Goal: Check status: Check status

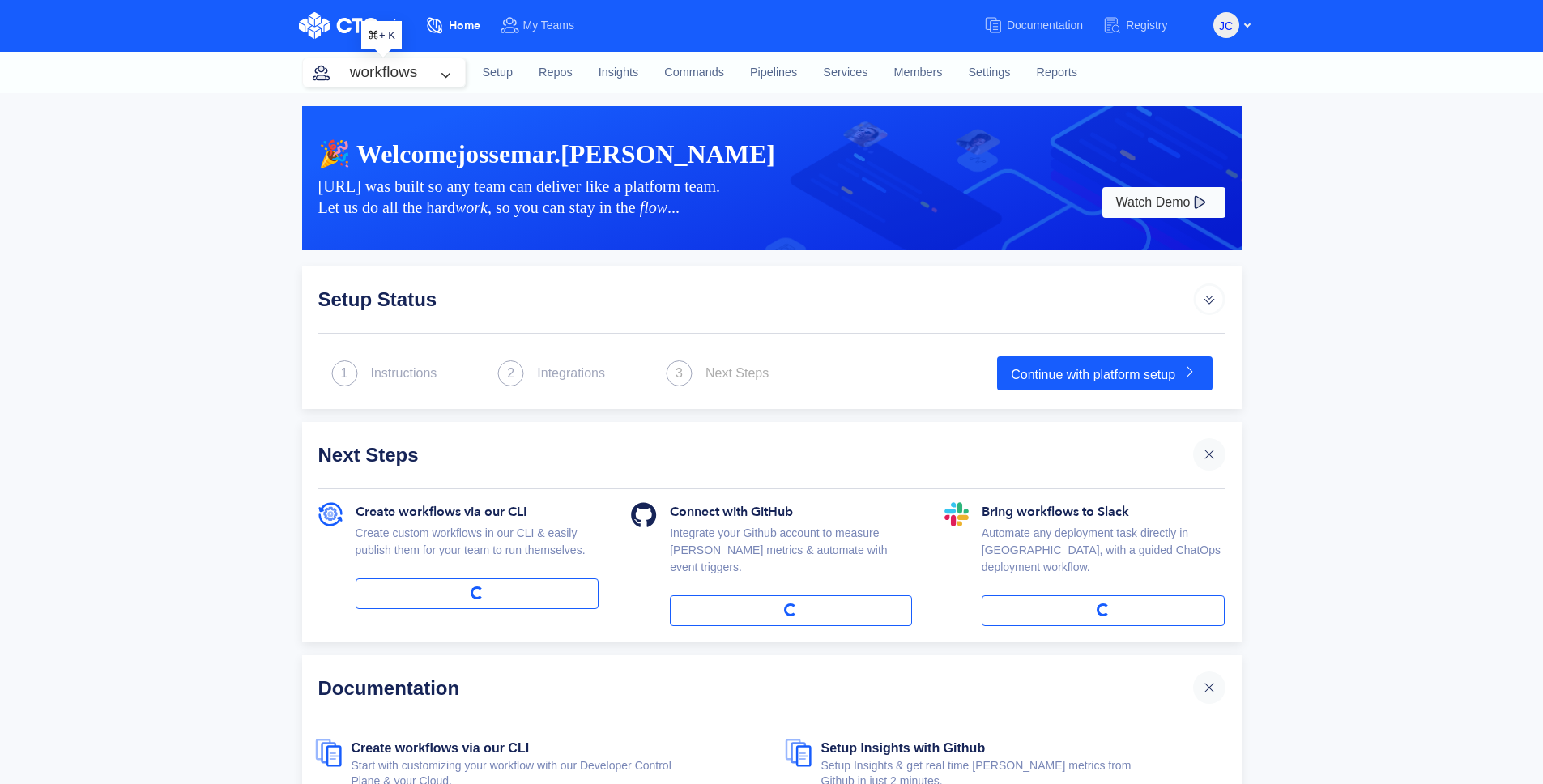
click at [417, 71] on button "workflows" at bounding box center [384, 72] width 162 height 29
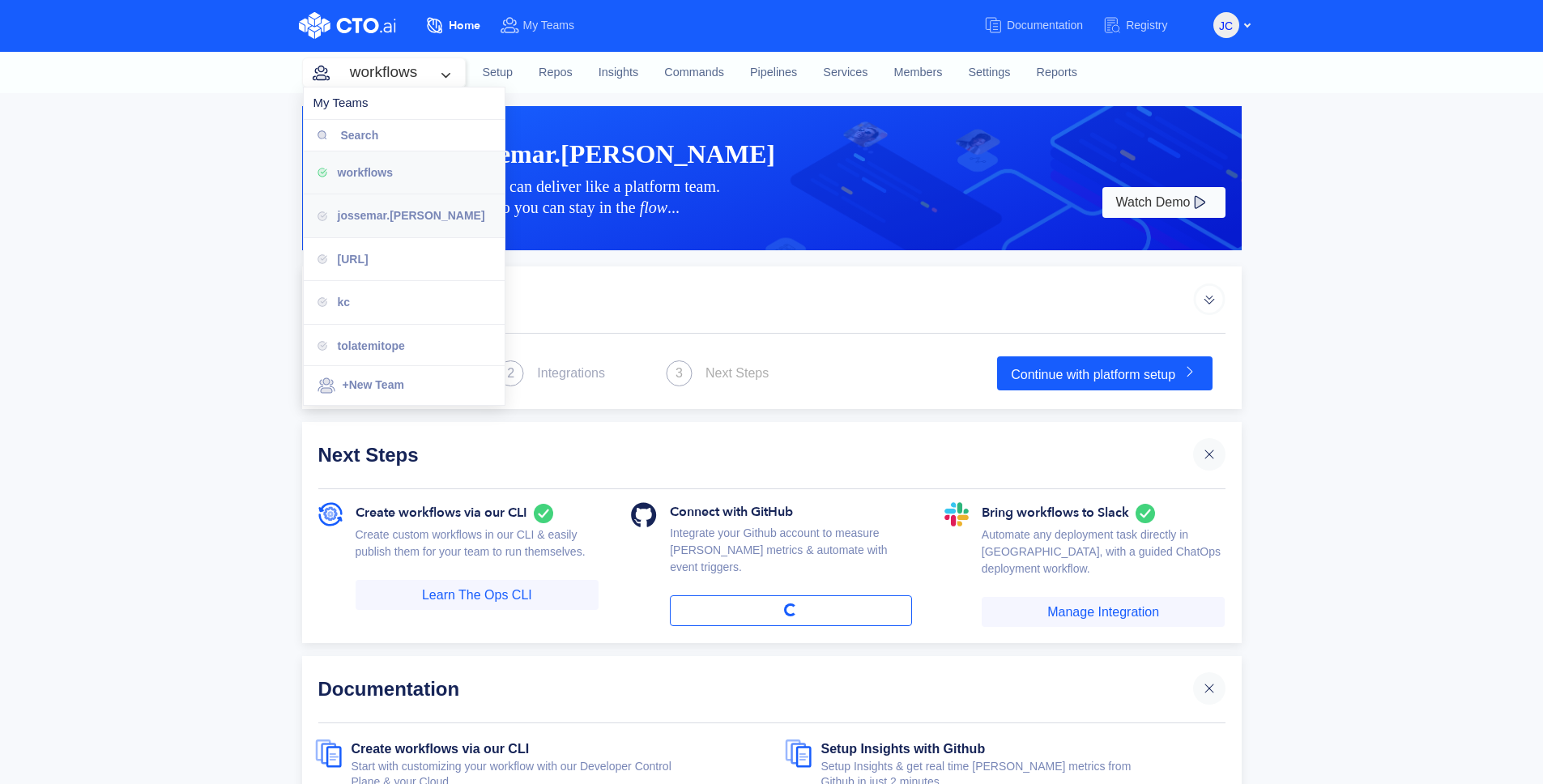
click at [384, 220] on span "jossemar.[PERSON_NAME]" at bounding box center [411, 215] width 147 height 13
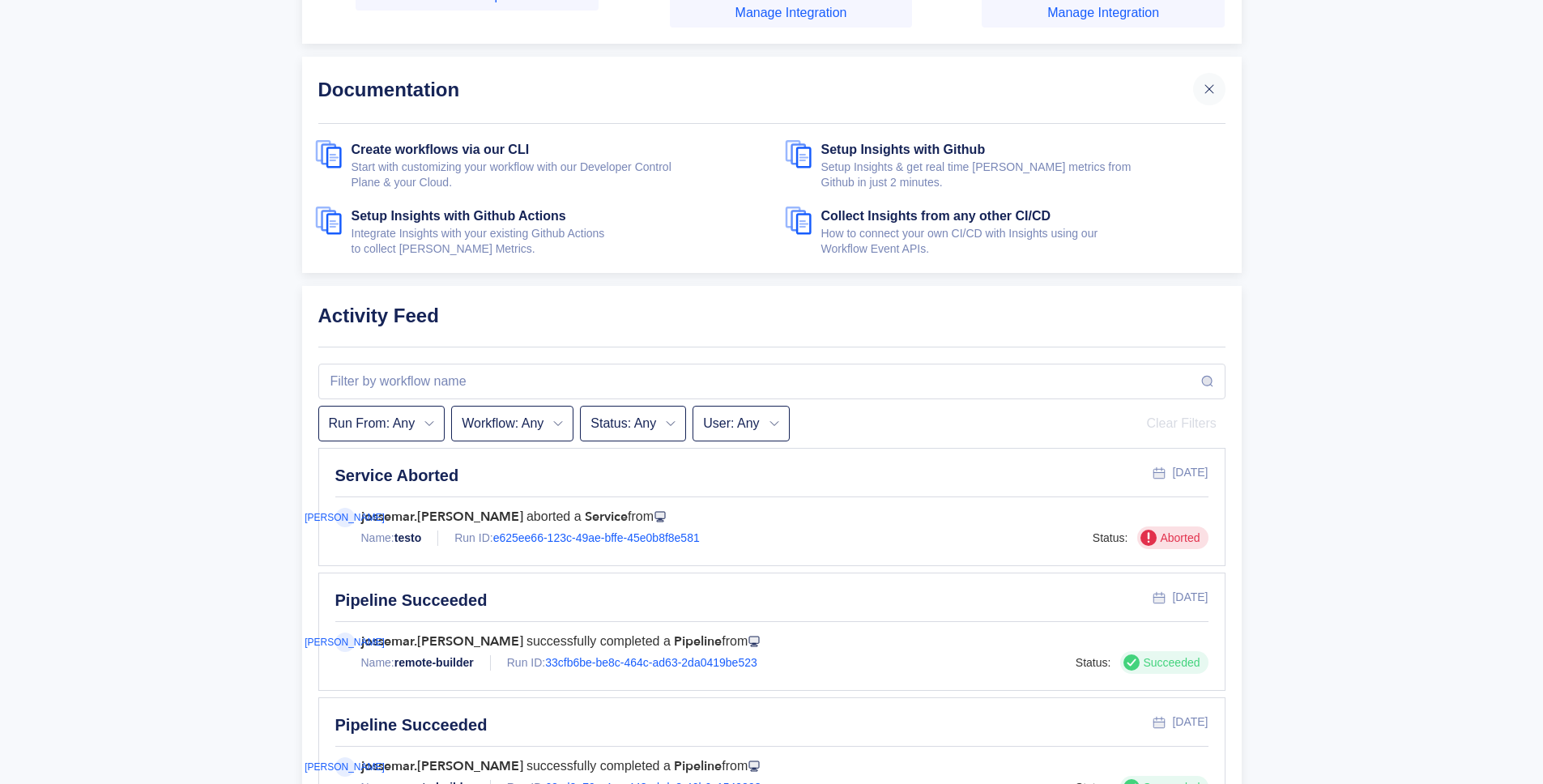
scroll to position [632, 0]
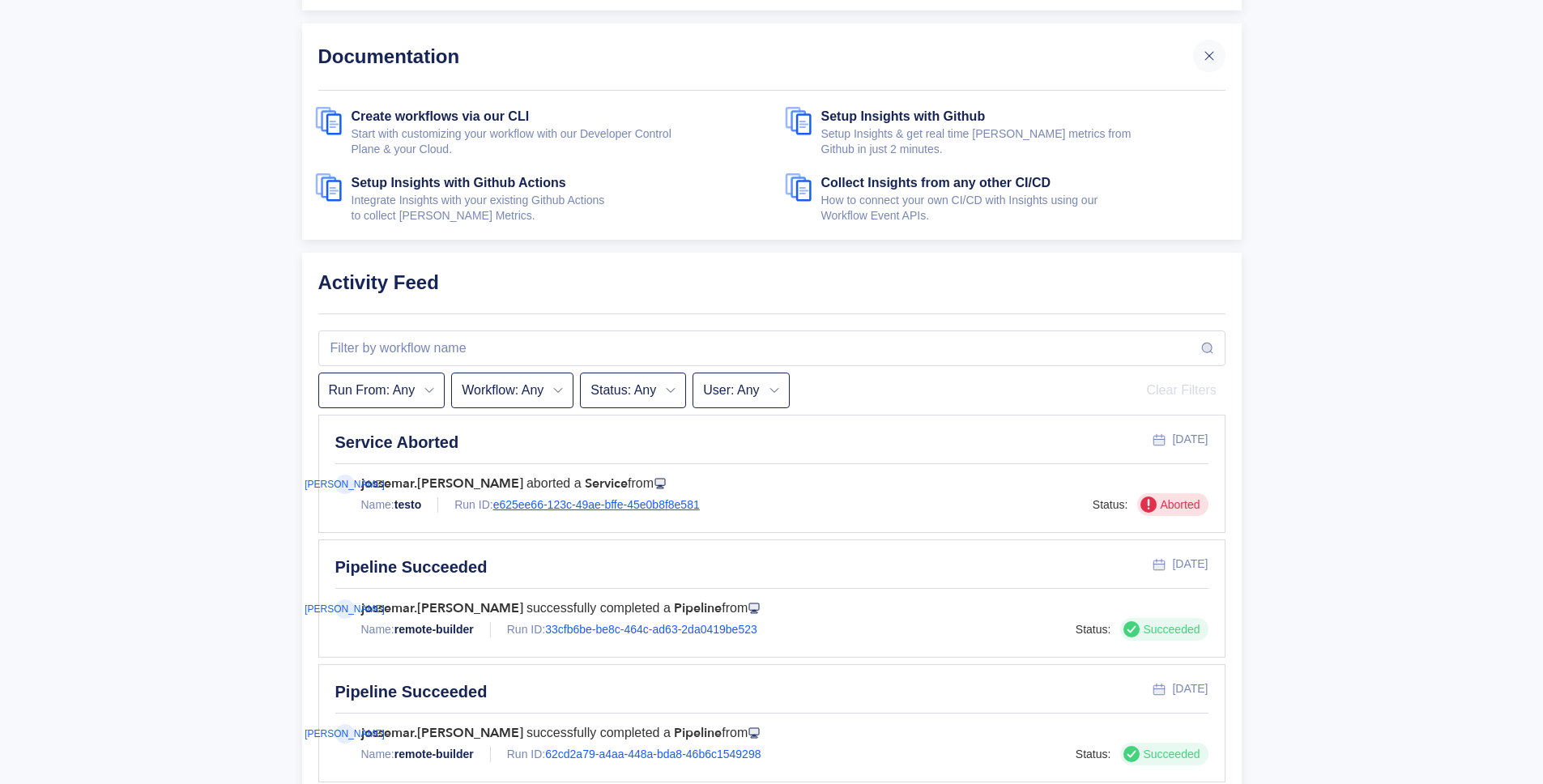
click at [620, 498] on link "e625ee66-123c-49ae-bffe-45e0b8f8e581" at bounding box center [596, 504] width 206 height 13
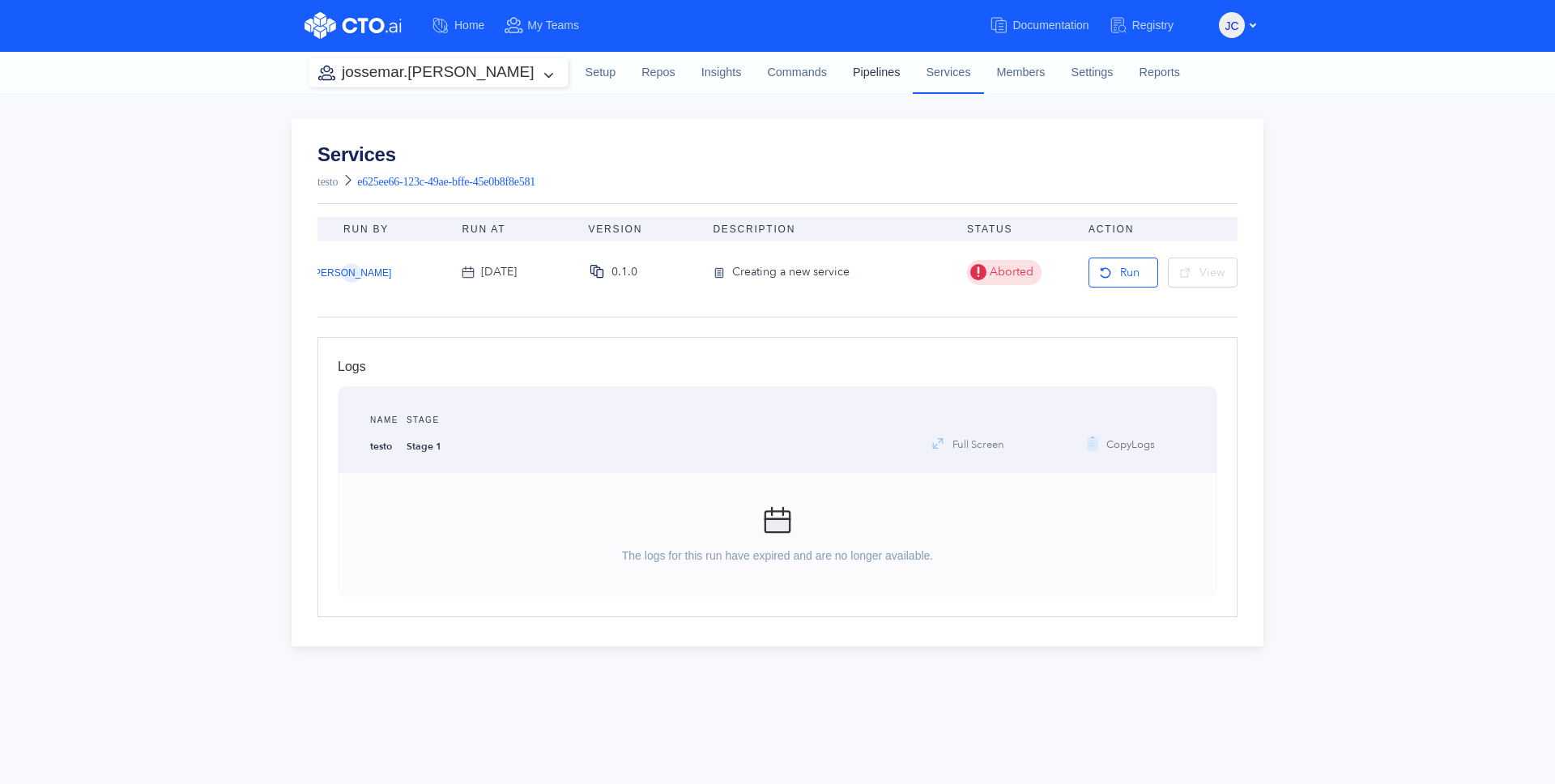
click at [840, 83] on link "Pipelines" at bounding box center [876, 73] width 73 height 44
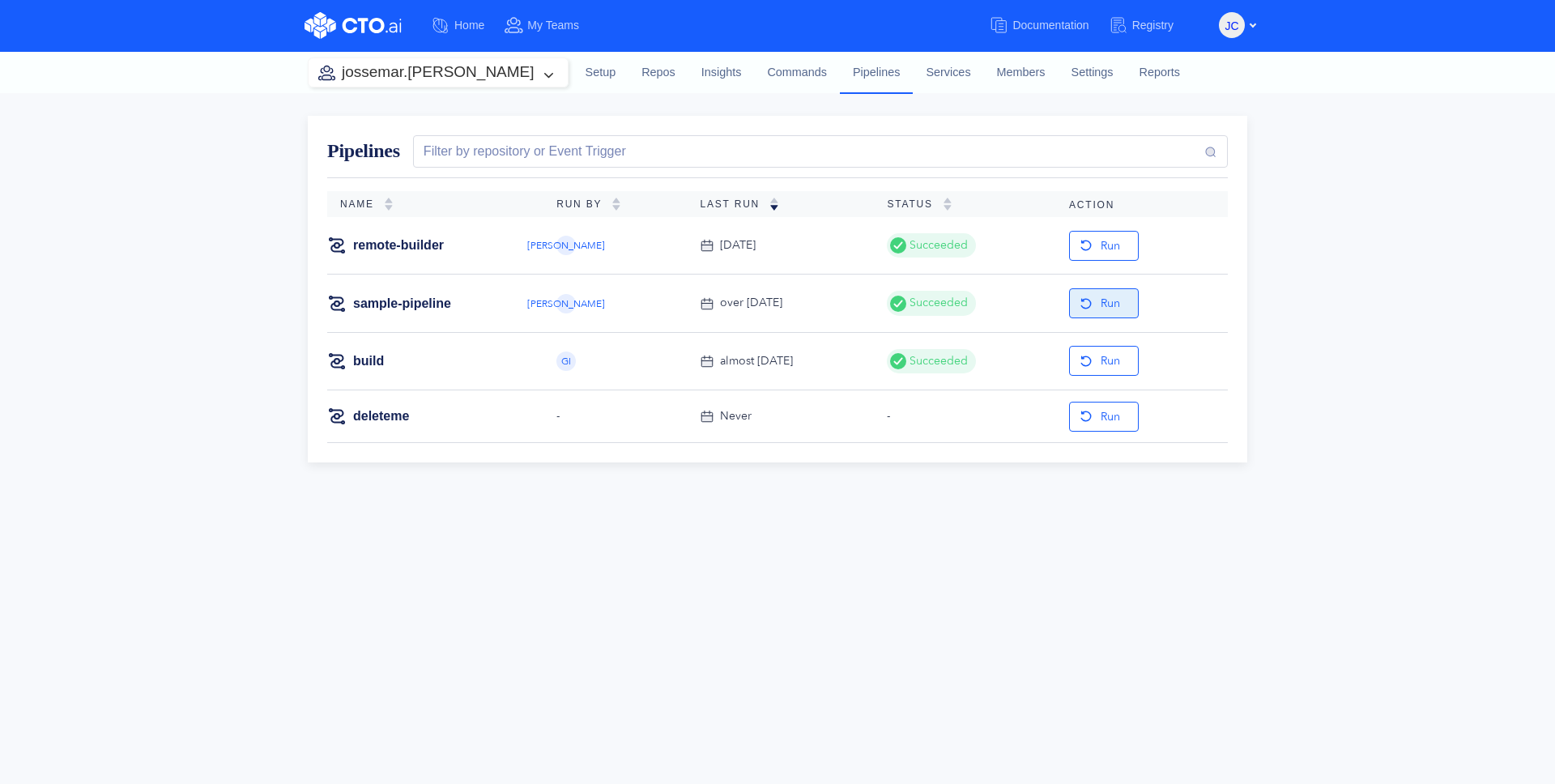
click at [1092, 312] on button "Run" at bounding box center [1104, 303] width 70 height 30
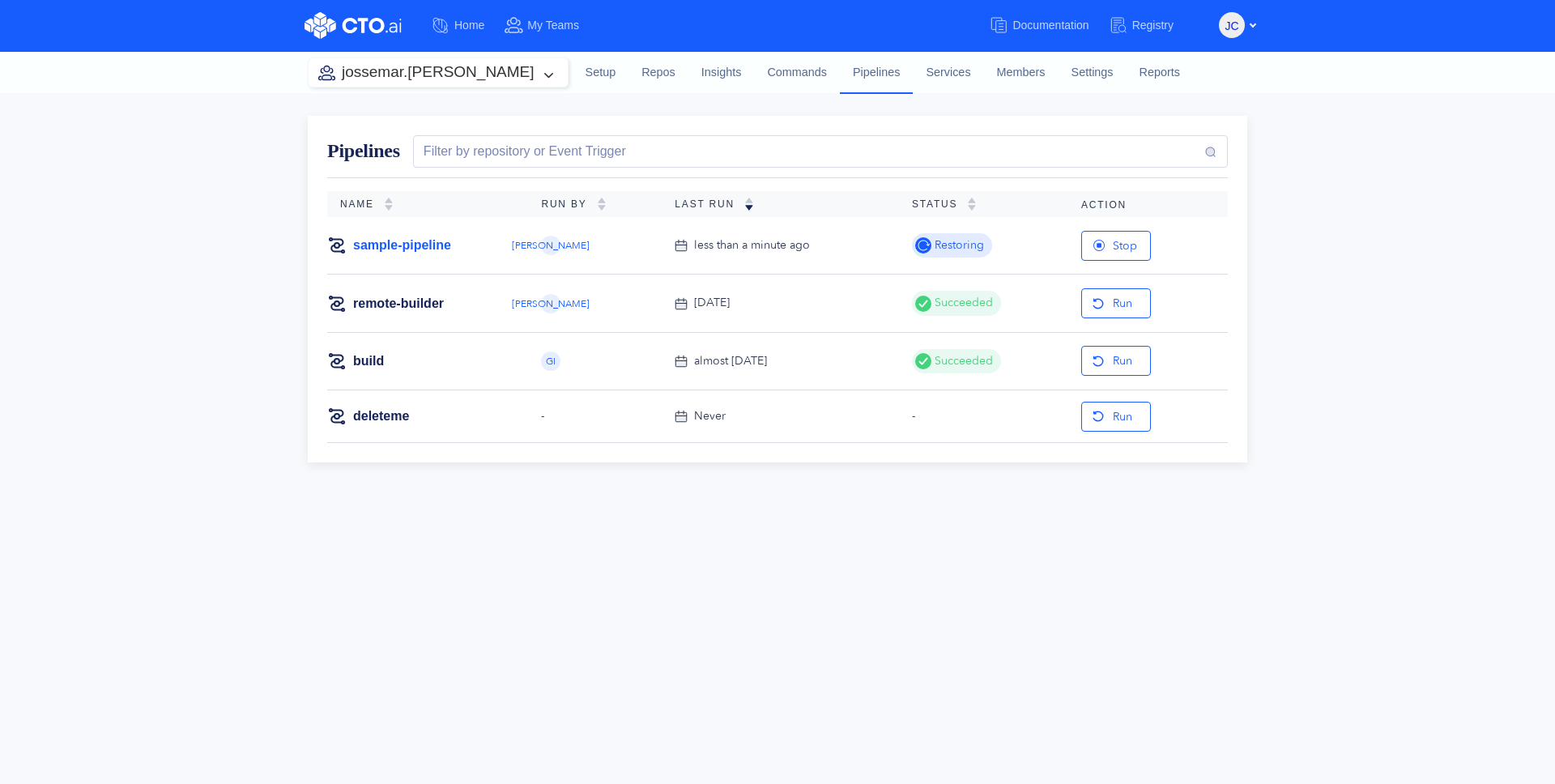
click at [384, 247] on link "sample-pipeline" at bounding box center [402, 245] width 98 height 17
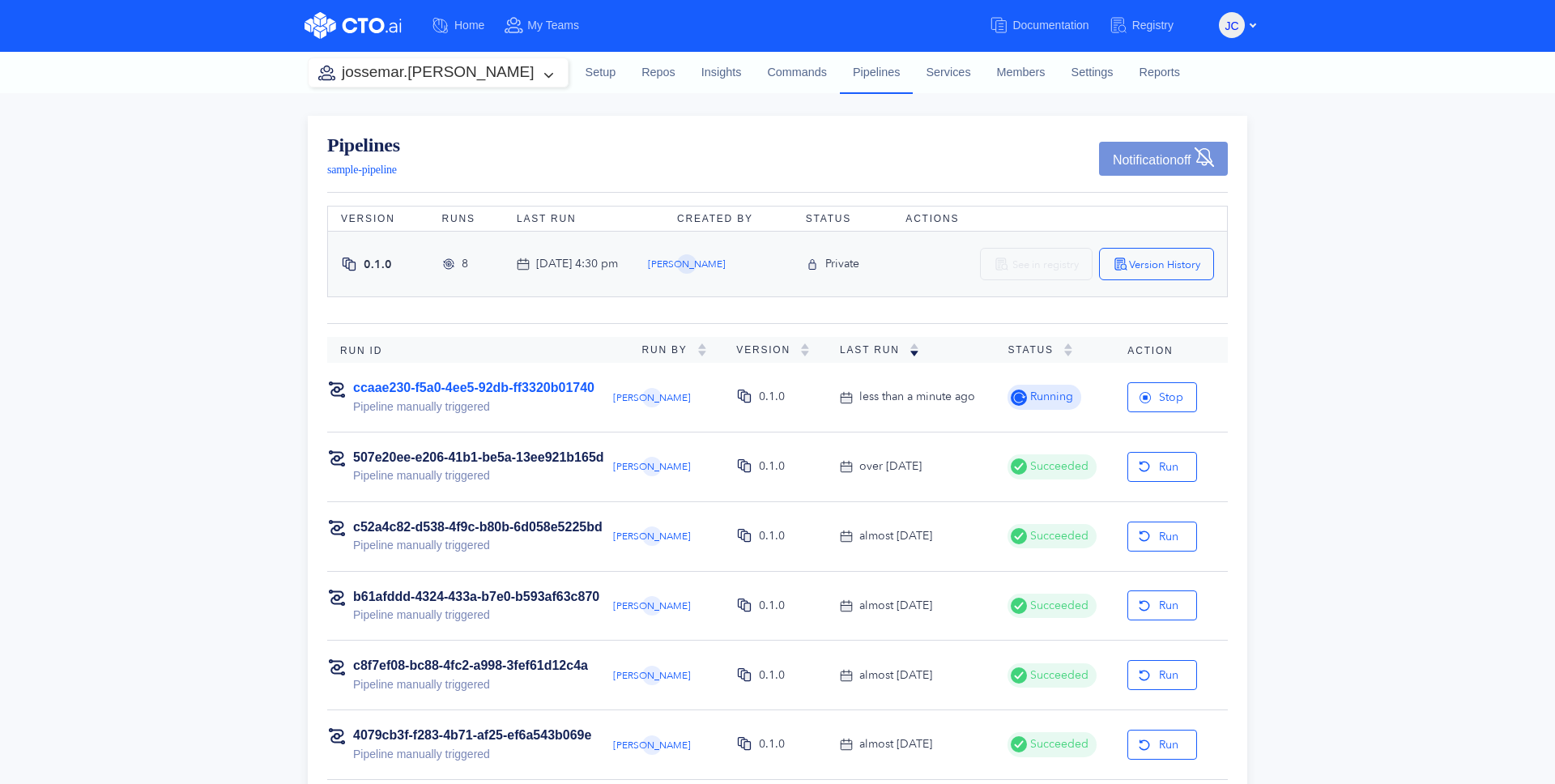
click at [492, 382] on link "ccaae230-f5a0-4ee5-92db-ff3320b01740" at bounding box center [473, 388] width 241 height 14
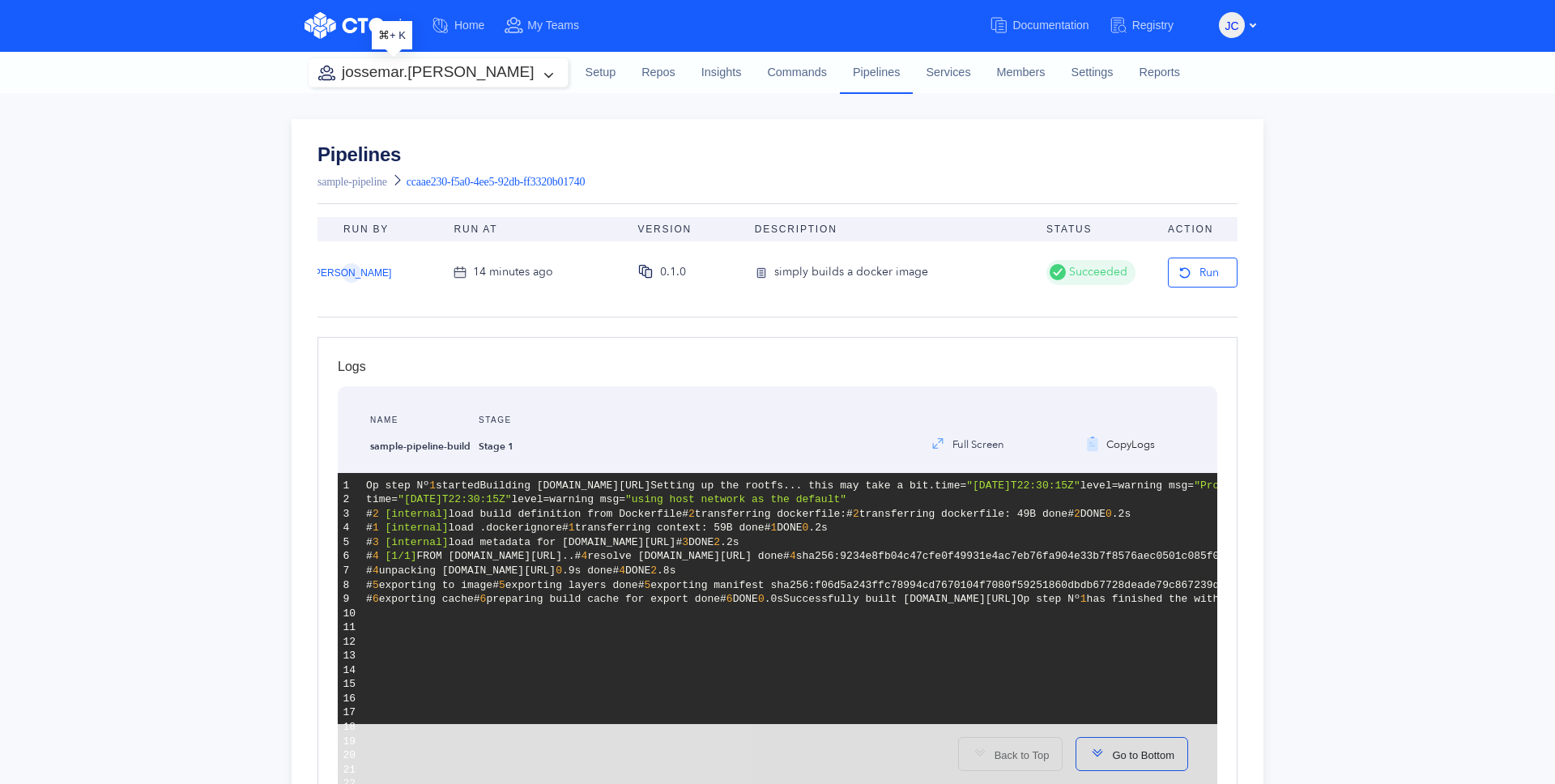
click at [473, 81] on button "jossemar.[PERSON_NAME]" at bounding box center [437, 72] width 259 height 29
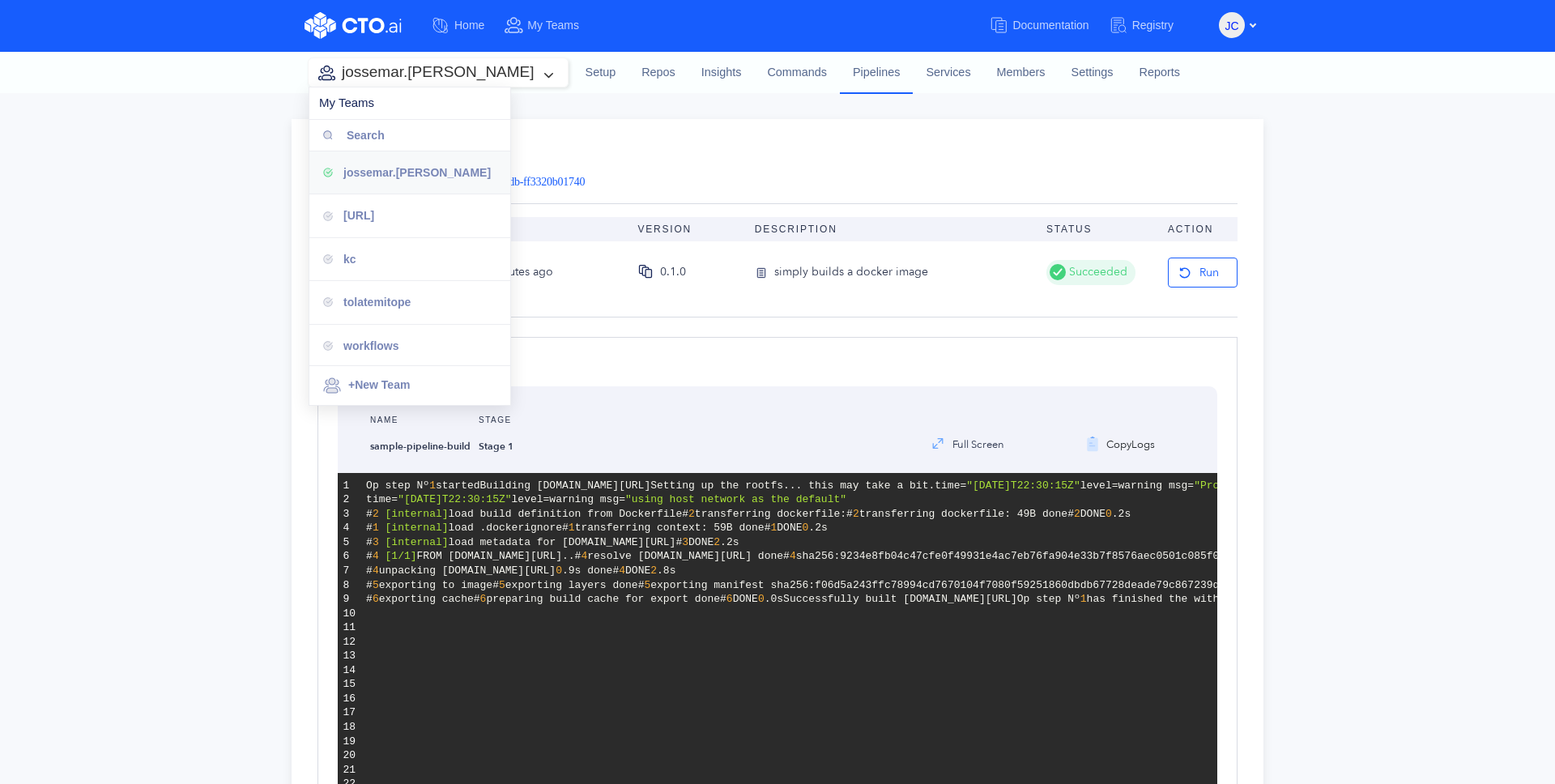
click at [747, 172] on div "Pipelines sample-pipeline ccaae230-f5a0-4ee5-92db-ff3320b01740" at bounding box center [777, 169] width 920 height 49
